Goal: Task Accomplishment & Management: Manage account settings

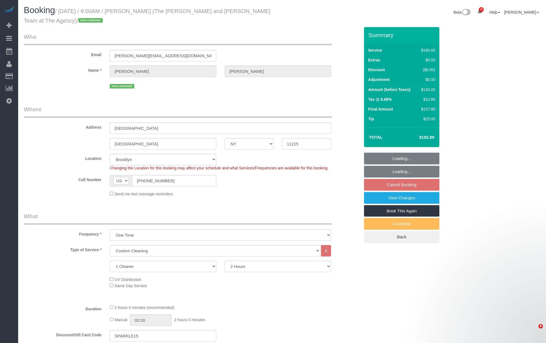
select select "NY"
select select "spot62"
select select "number:56"
select select "number:73"
select select "number:15"
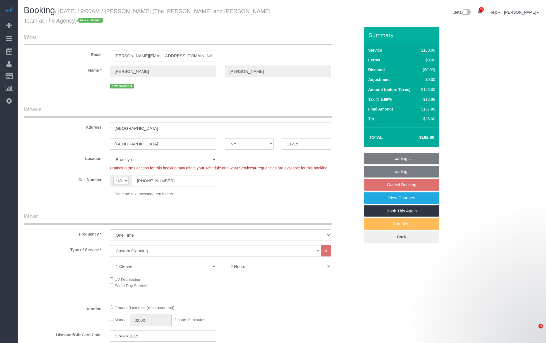
select select "number:5"
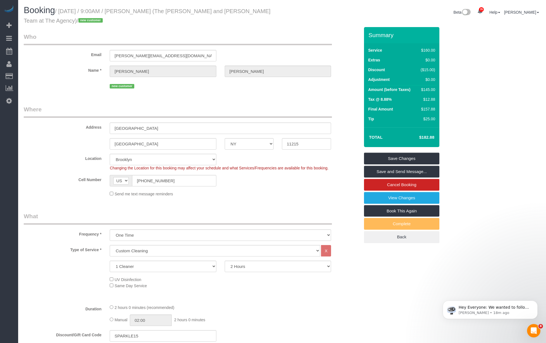
click at [268, 92] on fieldset "Who Email [PERSON_NAME][EMAIL_ADDRESS][DOMAIN_NAME] Name * [GEOGRAPHIC_DATA][PE…" at bounding box center [192, 63] width 336 height 61
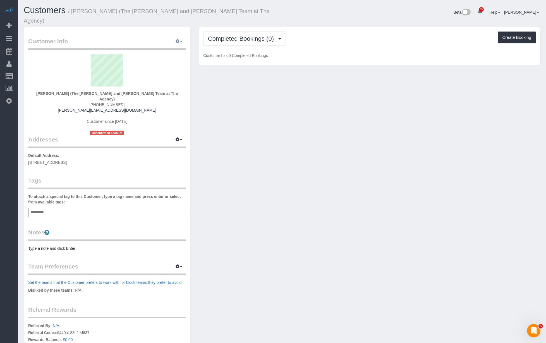
click at [180, 37] on button "button" at bounding box center [179, 41] width 14 height 9
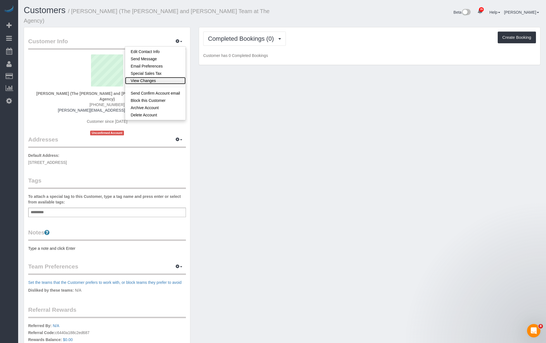
click at [153, 77] on link "View Changes" at bounding box center [155, 80] width 61 height 7
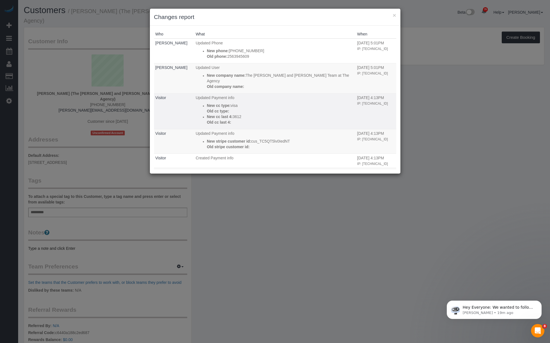
scroll to position [184, 0]
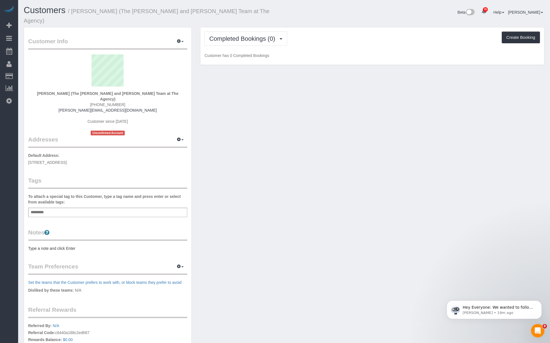
click at [252, 224] on div "× Changes report Who What When Jacky Xu Updated Phone New phone: (256) 394-5609…" at bounding box center [275, 171] width 550 height 343
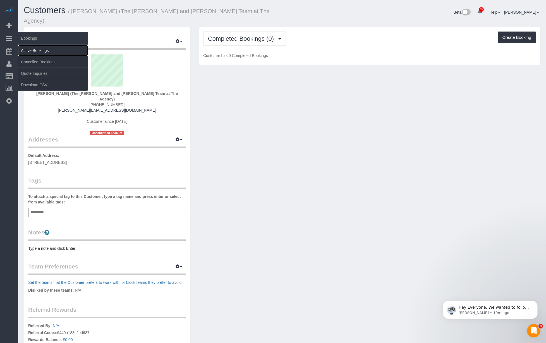
click at [41, 50] on link "Active Bookings" at bounding box center [53, 50] width 70 height 11
